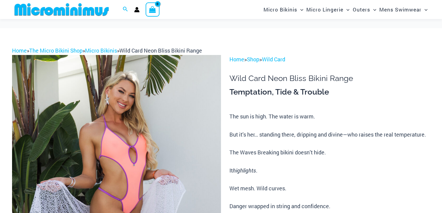
click at [133, 94] on img at bounding box center [116, 212] width 209 height 314
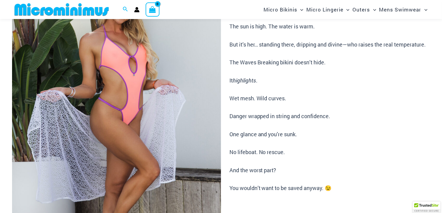
scroll to position [90, 0]
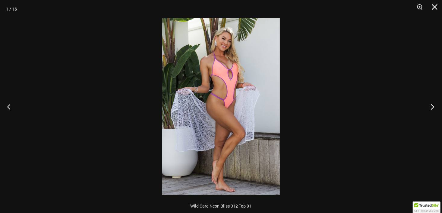
click at [430, 104] on button "Next" at bounding box center [430, 106] width 23 height 30
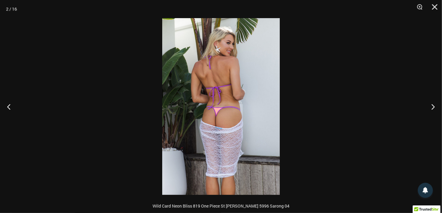
click at [245, 100] on img at bounding box center [221, 106] width 118 height 176
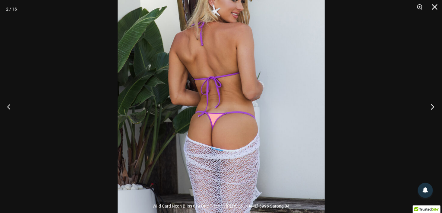
click at [434, 106] on button "Next" at bounding box center [430, 106] width 23 height 30
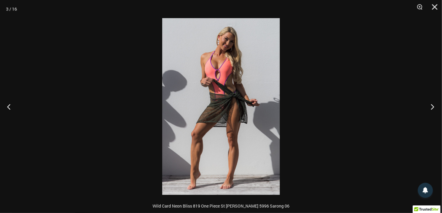
click at [434, 106] on button "Next" at bounding box center [430, 106] width 23 height 30
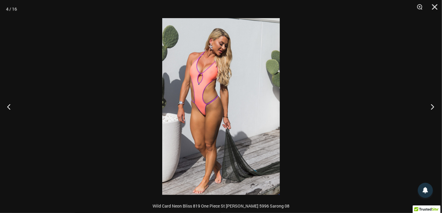
click at [434, 106] on button "Next" at bounding box center [430, 106] width 23 height 30
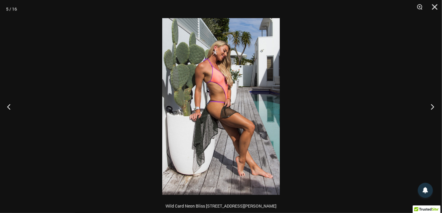
click at [434, 106] on button "Next" at bounding box center [430, 106] width 23 height 30
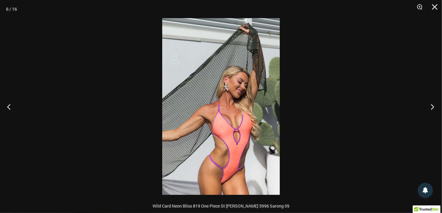
click at [434, 106] on button "Next" at bounding box center [430, 106] width 23 height 30
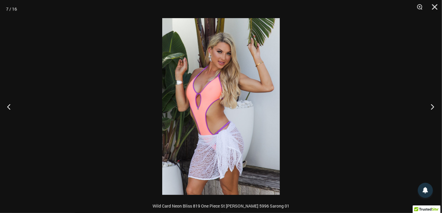
click at [434, 106] on button "Next" at bounding box center [430, 106] width 23 height 30
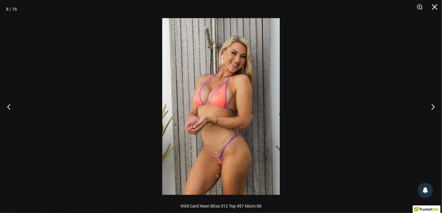
click at [248, 115] on img at bounding box center [221, 106] width 118 height 176
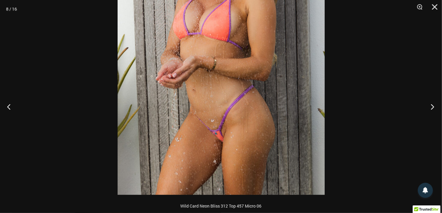
click at [434, 106] on button "Next" at bounding box center [430, 106] width 23 height 30
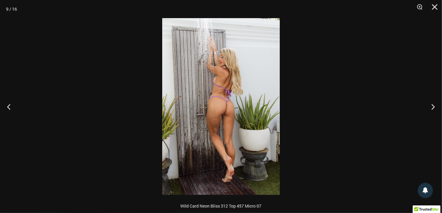
click at [212, 122] on img at bounding box center [221, 106] width 118 height 176
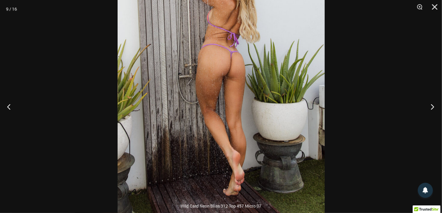
click at [434, 107] on button "Next" at bounding box center [430, 106] width 23 height 30
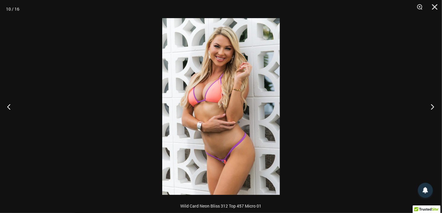
click at [434, 107] on button "Next" at bounding box center [430, 106] width 23 height 30
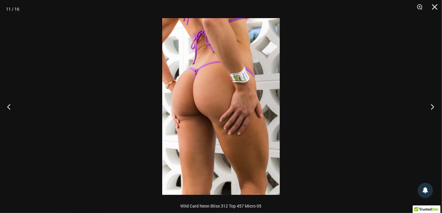
click at [434, 107] on button "Next" at bounding box center [430, 106] width 23 height 30
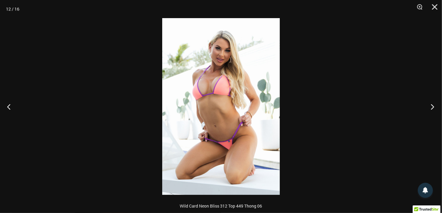
click at [434, 107] on button "Next" at bounding box center [430, 106] width 23 height 30
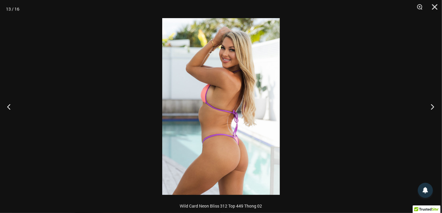
click at [434, 107] on button "Next" at bounding box center [430, 106] width 23 height 30
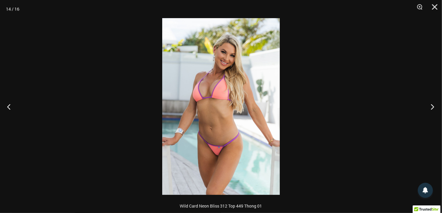
click at [434, 107] on button "Next" at bounding box center [430, 106] width 23 height 30
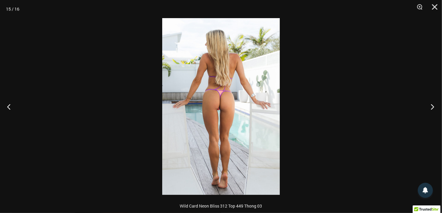
click at [434, 106] on button "Next" at bounding box center [430, 106] width 23 height 30
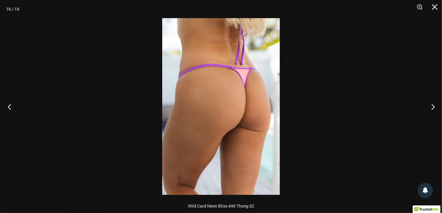
click at [11, 106] on button "Previous" at bounding box center [11, 106] width 23 height 30
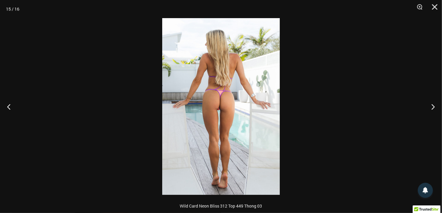
click at [227, 100] on img at bounding box center [221, 106] width 118 height 176
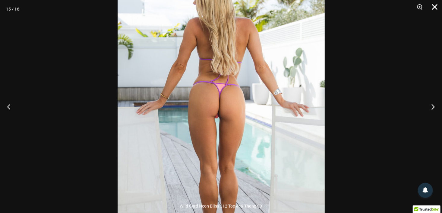
click at [435, 4] on button "Close" at bounding box center [432, 9] width 15 height 18
